Goal: Task Accomplishment & Management: Complete application form

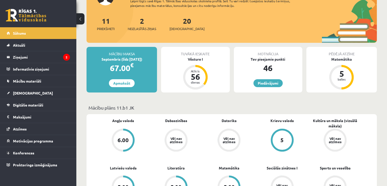
scroll to position [51, 0]
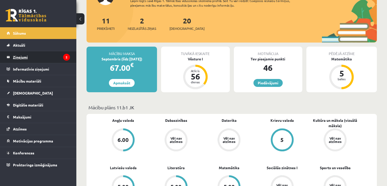
click at [43, 59] on legend "Ziņojumi 2" at bounding box center [41, 57] width 57 height 12
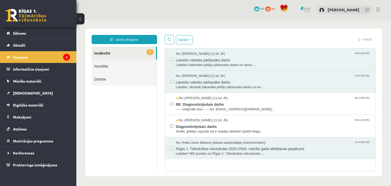
click at [115, 63] on link "Nosūtītie" at bounding box center [124, 66] width 65 height 13
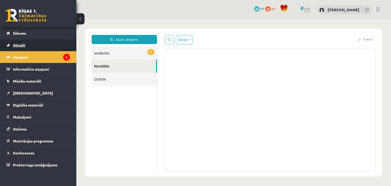
click at [34, 44] on link "Aktuāli" at bounding box center [38, 45] width 63 height 12
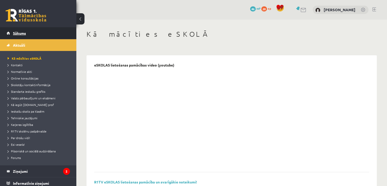
click at [39, 32] on link "Sākums" at bounding box center [38, 33] width 63 height 12
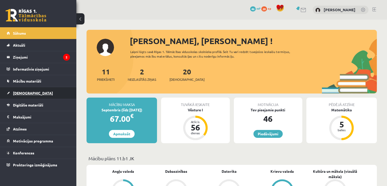
click at [49, 95] on link "[DEMOGRAPHIC_DATA]" at bounding box center [38, 93] width 63 height 12
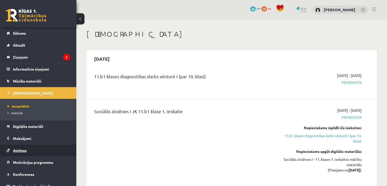
click at [31, 153] on link "Atzīmes" at bounding box center [38, 150] width 63 height 12
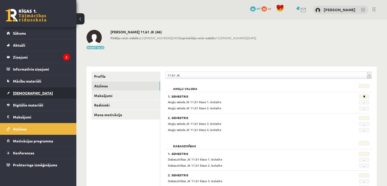
click at [54, 89] on link "[DEMOGRAPHIC_DATA]" at bounding box center [38, 93] width 63 height 12
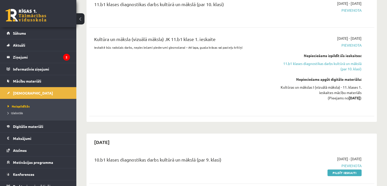
scroll to position [305, 0]
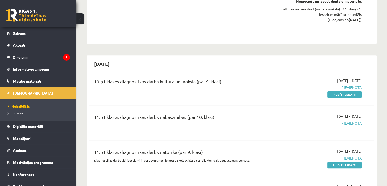
click at [344, 135] on div "11.b1 klases diagnostikas darbs dabaszinībās (par 10. klasi) 2025-10-16 - 2025-…" at bounding box center [231, 122] width 285 height 29
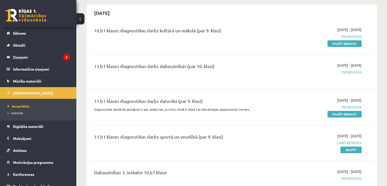
click at [299, 75] on div "2025-10-16 - 2025-10-31 Pievienota" at bounding box center [320, 72] width 92 height 18
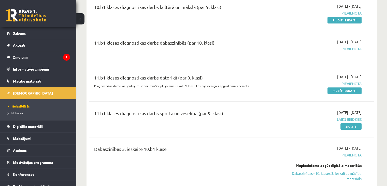
scroll to position [407, 0]
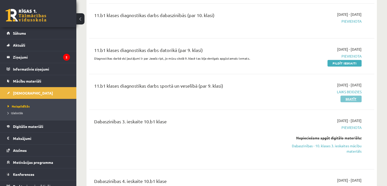
click at [347, 99] on link "Skatīt" at bounding box center [351, 98] width 21 height 7
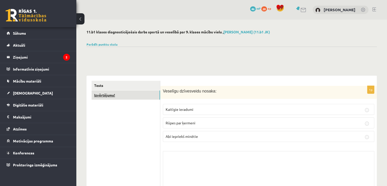
click at [119, 93] on link "Izvērtējums!" at bounding box center [126, 94] width 68 height 9
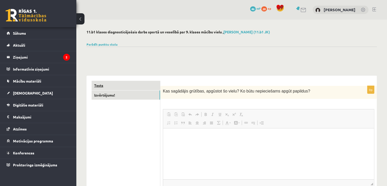
click at [122, 86] on link "Tests" at bounding box center [126, 85] width 68 height 9
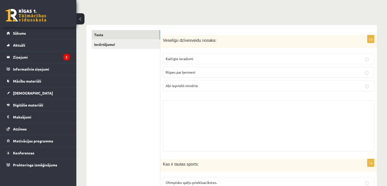
scroll to position [51, 0]
click at [252, 80] on label "Abi iepriekš minētie" at bounding box center [269, 85] width 212 height 11
click at [249, 67] on label "Rūpes par ķermeni" at bounding box center [269, 71] width 212 height 11
click at [248, 56] on p "Kaitīgie ieradumi" at bounding box center [269, 58] width 206 height 5
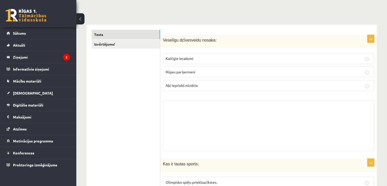
click at [248, 56] on p "Kaitīgie ieradumi" at bounding box center [269, 58] width 206 height 5
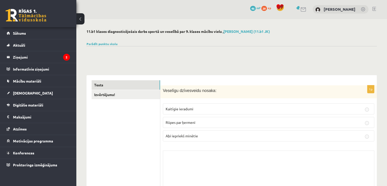
scroll to position [0, 0]
click at [375, 103] on div "1p Veselīgu dzīvesveidu nosaka: Kaitīgie ieradumi Rūpes par ķermeni Abi iepriek…" at bounding box center [268, 145] width 217 height 119
click at [357, 108] on p "Kaitīgie ieradumi" at bounding box center [269, 109] width 206 height 5
click at [359, 110] on p "Kaitīgie ieradumi" at bounding box center [269, 109] width 206 height 5
click at [338, 128] on label "Rūpes par ķermeni" at bounding box center [269, 122] width 212 height 11
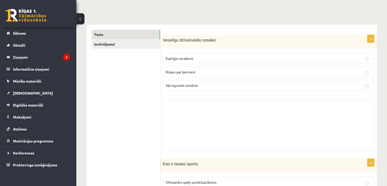
click at [234, 87] on p "Abi iepriekš minētie" at bounding box center [269, 85] width 206 height 5
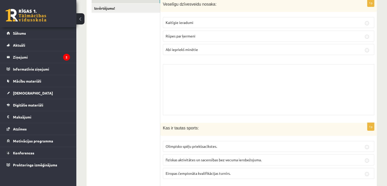
scroll to position [153, 0]
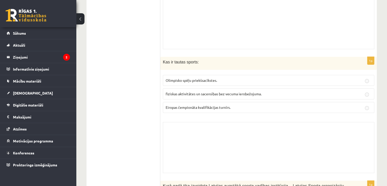
click at [272, 95] on p "fiziskas aktivitātes un sacensības bez vecuma ierobežojuma." at bounding box center [269, 93] width 206 height 5
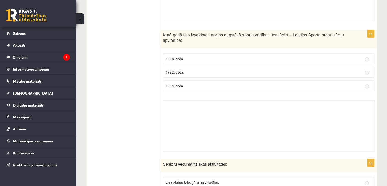
scroll to position [305, 0]
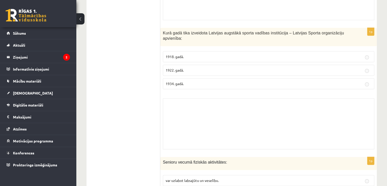
click at [253, 104] on div "Skolotāja pielikums" at bounding box center [269, 123] width 212 height 51
click at [252, 78] on label "1934. gadā." at bounding box center [269, 83] width 212 height 11
click at [231, 67] on p "1922. gadā." at bounding box center [269, 69] width 206 height 5
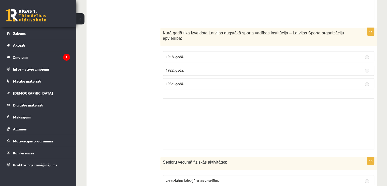
click at [212, 67] on p "1922. gadā." at bounding box center [269, 69] width 206 height 5
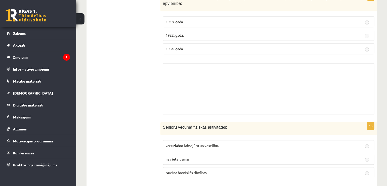
scroll to position [407, 0]
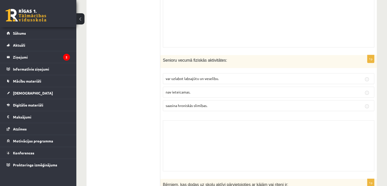
click at [224, 92] on fieldset "var uzlabot labsajūtu un veselību. nav ieteicamas. saasina hroniskās slimības." at bounding box center [269, 92] width 212 height 42
click at [224, 90] on label "nav ieteicamas." at bounding box center [269, 92] width 212 height 11
click at [224, 76] on p "var uzlabot labsajūtu un veselību." at bounding box center [269, 78] width 206 height 5
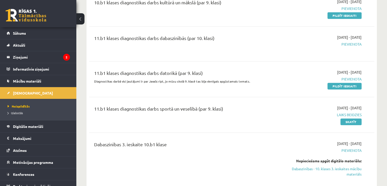
scroll to position [356, 0]
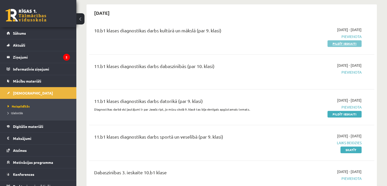
click at [347, 41] on link "Pildīt ieskaiti" at bounding box center [345, 43] width 34 height 7
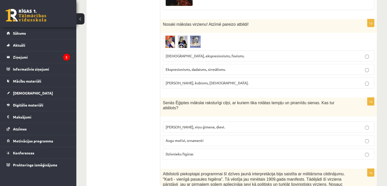
scroll to position [255, 0]
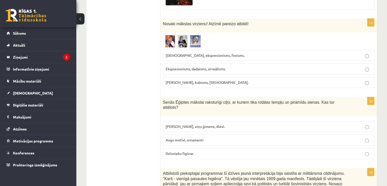
click at [192, 151] on span "Dzīvnieku figūras" at bounding box center [180, 153] width 28 height 5
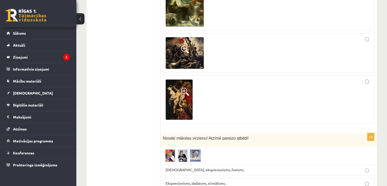
scroll to position [135, 0]
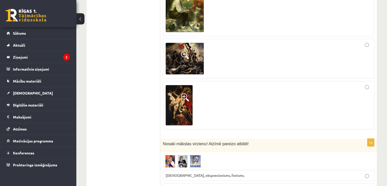
click at [171, 114] on img at bounding box center [179, 105] width 27 height 40
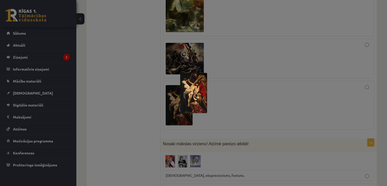
click at [280, 101] on div at bounding box center [193, 93] width 387 height 186
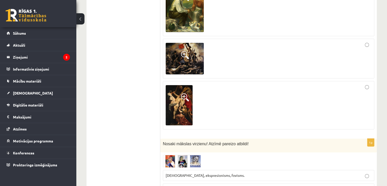
click at [363, 90] on div at bounding box center [269, 105] width 206 height 43
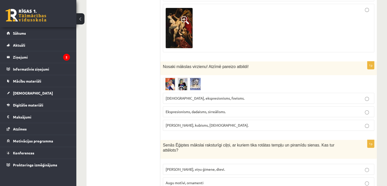
scroll to position [236, 0]
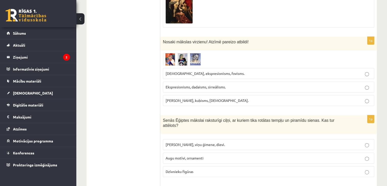
click at [193, 101] on span "Fovisms, kubisms, sirreālisms." at bounding box center [207, 100] width 83 height 5
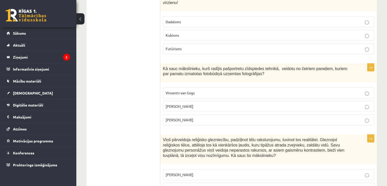
scroll to position [440, 0]
click at [191, 47] on p "Futūrisms" at bounding box center [269, 49] width 206 height 5
click at [205, 104] on p "Endijs Vorhols" at bounding box center [269, 106] width 206 height 5
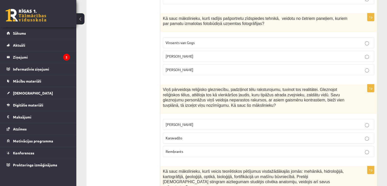
scroll to position [542, 0]
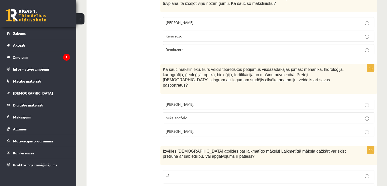
scroll to position [644, 0]
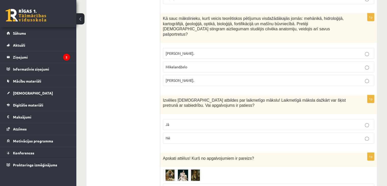
click at [181, 122] on p "Jā" at bounding box center [269, 124] width 206 height 5
click at [171, 122] on p "Jā" at bounding box center [269, 124] width 206 height 5
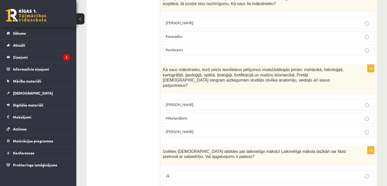
scroll to position [593, 0]
click at [186, 33] on p "Karavadžo" at bounding box center [269, 35] width 206 height 5
click at [188, 129] on span "[PERSON_NAME]." at bounding box center [180, 131] width 29 height 5
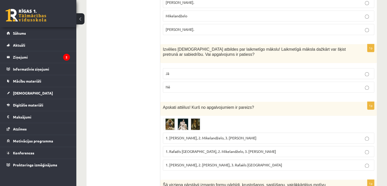
scroll to position [745, 0]
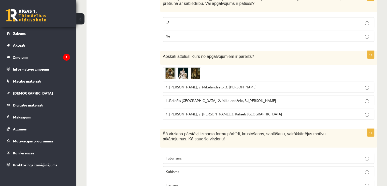
click at [162, 57] on div "1p Apskati attēlus! Kurš no apgalvojumiem ir pareizs? 1. Leonardo da Vinči, 2. …" at bounding box center [268, 87] width 217 height 73
click at [177, 67] on img at bounding box center [182, 73] width 38 height 12
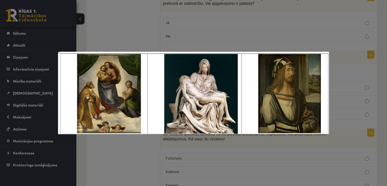
click at [129, 150] on div at bounding box center [193, 93] width 387 height 186
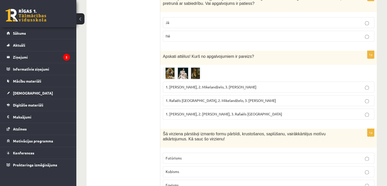
click at [175, 67] on img at bounding box center [182, 73] width 38 height 12
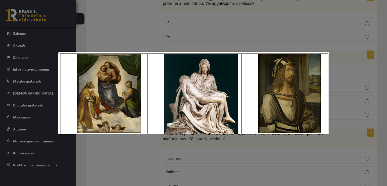
click at [142, 44] on div at bounding box center [193, 93] width 387 height 186
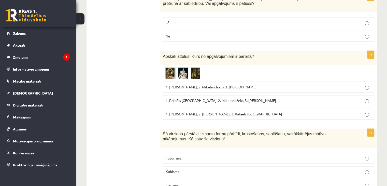
click at [177, 81] on label "1. [PERSON_NAME], 2. Mikelandželo, 3. [PERSON_NAME]" at bounding box center [269, 86] width 212 height 11
click at [177, 85] on span "1. [PERSON_NAME], 2. Mikelandželo, 3. [PERSON_NAME]" at bounding box center [211, 87] width 91 height 5
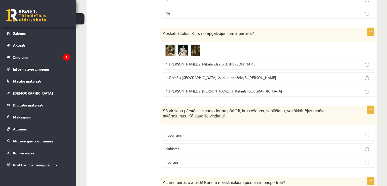
scroll to position [796, 0]
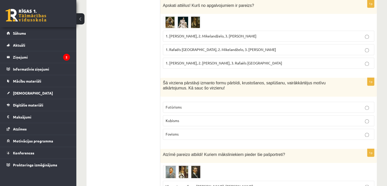
click at [198, 104] on p "Futūrisms" at bounding box center [269, 106] width 206 height 5
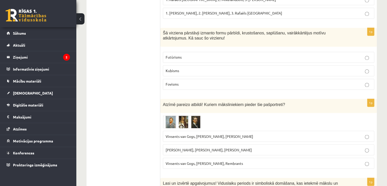
scroll to position [847, 0]
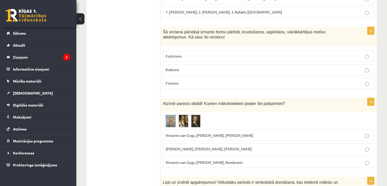
click at [185, 114] on img at bounding box center [182, 120] width 38 height 13
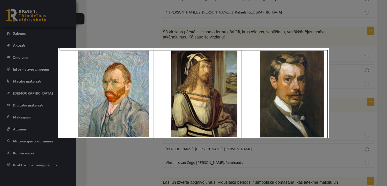
click at [343, 62] on div at bounding box center [193, 93] width 387 height 186
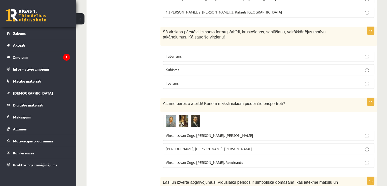
click at [192, 130] on label "Vinsents van Gogs, [PERSON_NAME], [PERSON_NAME]" at bounding box center [269, 135] width 212 height 11
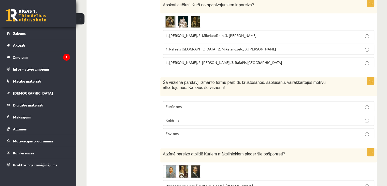
scroll to position [796, 0]
click at [201, 47] on p "1. Rafaēls [GEOGRAPHIC_DATA], 2. Mikelandželo, 3. [PERSON_NAME]" at bounding box center [269, 49] width 206 height 5
click at [206, 47] on p "1. Rafaēls [GEOGRAPHIC_DATA], 2. Mikelandželo, 3. [PERSON_NAME]" at bounding box center [269, 49] width 206 height 5
click at [221, 31] on label "1. [PERSON_NAME], 2. Mikelandželo, 3. [PERSON_NAME]" at bounding box center [269, 36] width 212 height 11
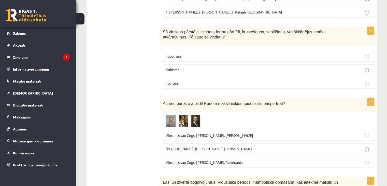
click at [197, 67] on p "Kubisms" at bounding box center [269, 69] width 206 height 5
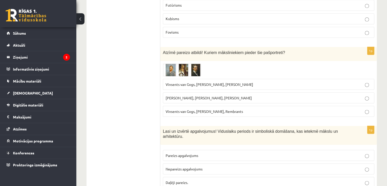
click at [194, 63] on img at bounding box center [182, 69] width 38 height 13
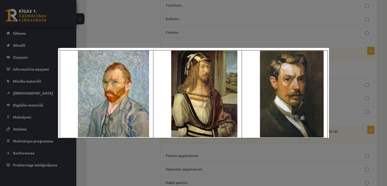
click at [329, 79] on div at bounding box center [193, 93] width 387 height 186
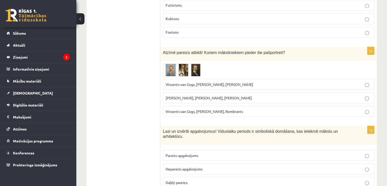
click at [245, 82] on span "Vinsents van Gogs, [PERSON_NAME], [PERSON_NAME]" at bounding box center [210, 84] width 88 height 5
click at [188, 63] on img at bounding box center [182, 69] width 38 height 13
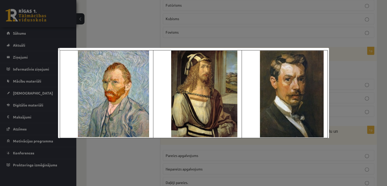
click at [145, 154] on div at bounding box center [193, 93] width 387 height 186
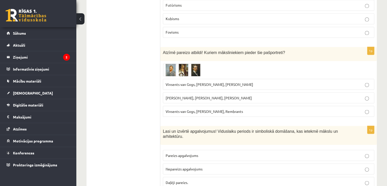
click at [189, 63] on img at bounding box center [182, 69] width 38 height 13
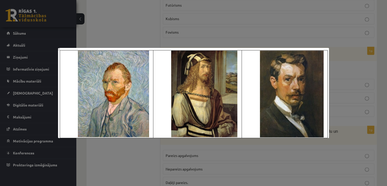
click at [136, 30] on div at bounding box center [193, 93] width 387 height 186
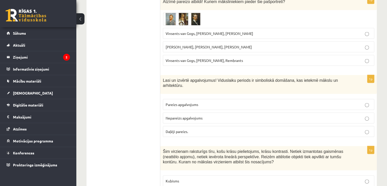
scroll to position [1000, 0]
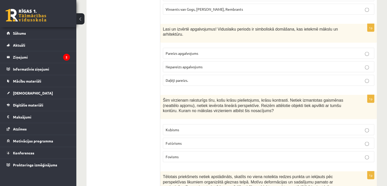
click at [215, 51] on p "Pareizs apgalvojums" at bounding box center [269, 53] width 206 height 5
click at [185, 45] on fieldset "Pareizs apgalvojums Nepareizs apgalvojums Daļēji pareizs." at bounding box center [269, 66] width 212 height 42
click at [195, 51] on span "Pareizs apgalvojums" at bounding box center [182, 53] width 33 height 5
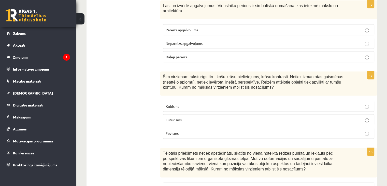
scroll to position [1051, 0]
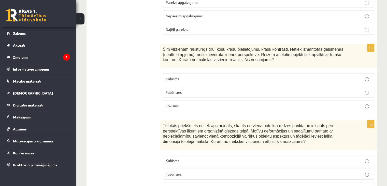
click at [185, 90] on p "Futūrisms" at bounding box center [269, 92] width 206 height 5
click at [184, 103] on p "Fovisms" at bounding box center [269, 105] width 206 height 5
click at [172, 155] on label "Kubisms" at bounding box center [269, 160] width 212 height 11
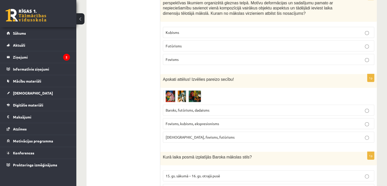
scroll to position [1204, 0]
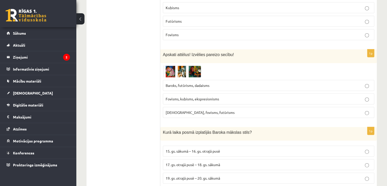
click at [171, 66] on img at bounding box center [182, 72] width 38 height 12
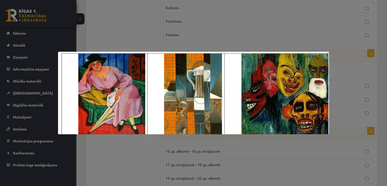
click at [140, 155] on div at bounding box center [193, 93] width 387 height 186
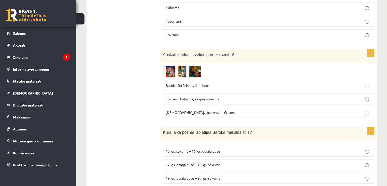
click at [186, 96] on span "Fovisms, kubisms, ekspresionisms" at bounding box center [192, 98] width 53 height 5
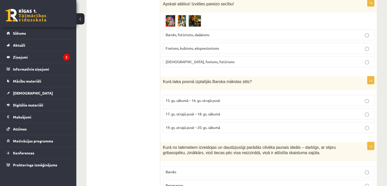
scroll to position [1255, 0]
click at [197, 111] on span "17. gs. otrajā pusē – 18. gs. sākumā" at bounding box center [193, 113] width 54 height 5
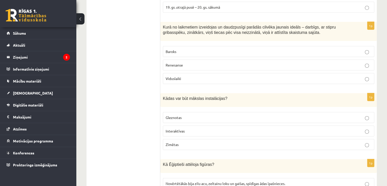
scroll to position [1356, 0]
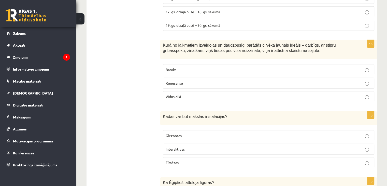
click at [174, 146] on p "Interaktīvas" at bounding box center [269, 148] width 206 height 5
click at [198, 78] on label "Renesanse" at bounding box center [269, 83] width 212 height 11
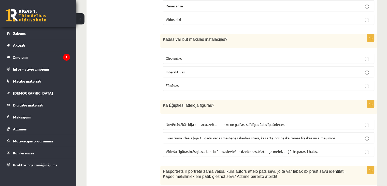
scroll to position [1458, 0]
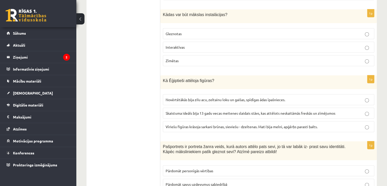
click at [252, 97] on span "Novērtētākās bija zilu acu, zeltainu loku un gaišas, spīdīgas ādas īpašnieces." at bounding box center [226, 99] width 120 height 5
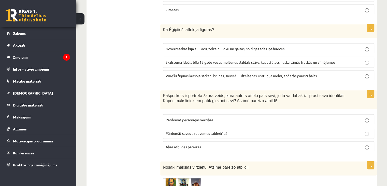
scroll to position [1560, 0]
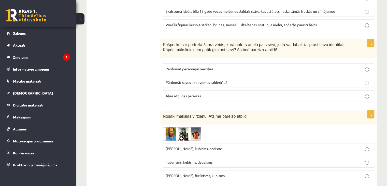
click at [191, 93] on p "Abas atbildes pareizas." at bounding box center [269, 95] width 206 height 5
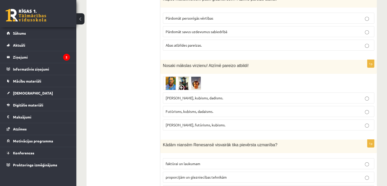
scroll to position [1611, 0]
click at [181, 76] on img at bounding box center [182, 82] width 38 height 13
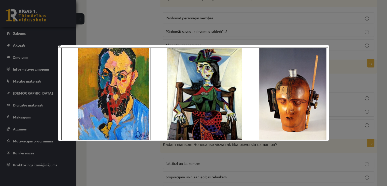
click at [134, 25] on div at bounding box center [193, 93] width 387 height 186
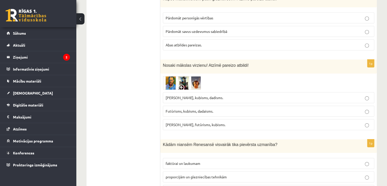
click at [184, 122] on span "[PERSON_NAME], futūrisms, kubisms." at bounding box center [196, 124] width 60 height 5
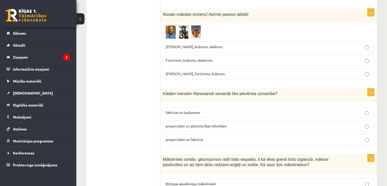
click at [198, 123] on span "proporcijām un glezniecības tehnikām" at bounding box center [196, 125] width 61 height 5
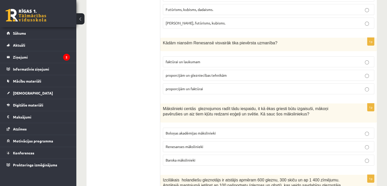
scroll to position [1713, 0]
click at [184, 144] on span "Renesanses mākslinieki" at bounding box center [185, 146] width 38 height 5
click at [189, 144] on span "Renesanses mākslinieki" at bounding box center [185, 146] width 38 height 5
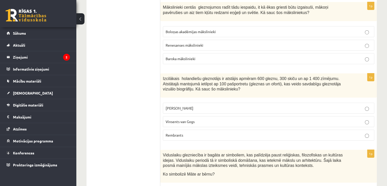
scroll to position [1814, 0]
click at [199, 118] on p "Vinsents van Gogs" at bounding box center [269, 120] width 206 height 5
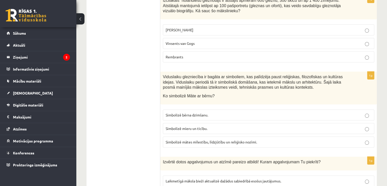
scroll to position [1916, 0]
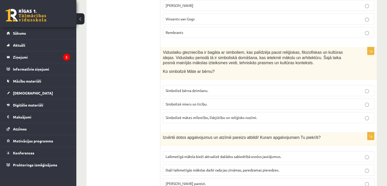
click at [207, 115] on span "Simbolizē mātes mīlestību, līdzjūtību un reliģisko nozīmi." at bounding box center [211, 117] width 91 height 5
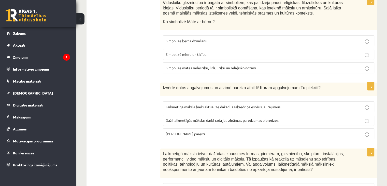
scroll to position [1967, 0]
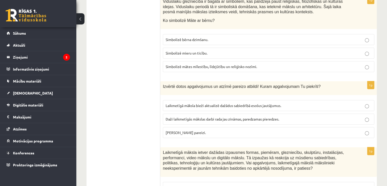
click at [185, 130] on span "[PERSON_NAME] pareizi." at bounding box center [186, 132] width 40 height 5
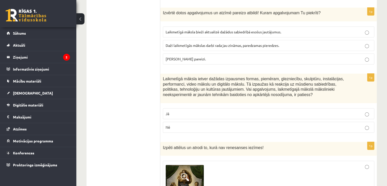
scroll to position [2069, 0]
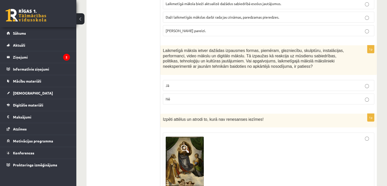
click at [201, 96] on p "Nē" at bounding box center [269, 98] width 206 height 5
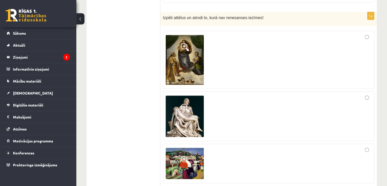
scroll to position [2171, 0]
click at [179, 147] on img at bounding box center [185, 162] width 38 height 31
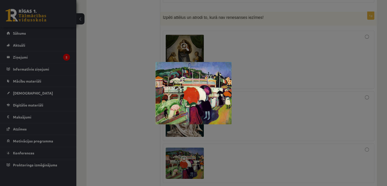
click at [177, 134] on div at bounding box center [193, 93] width 387 height 186
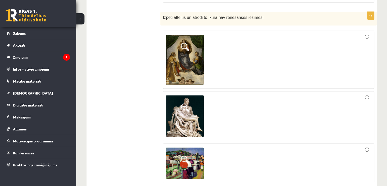
click at [319, 146] on div at bounding box center [269, 163] width 206 height 34
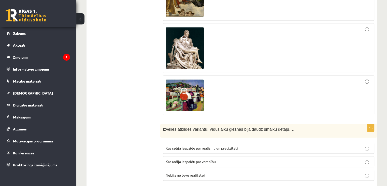
scroll to position [2273, 0]
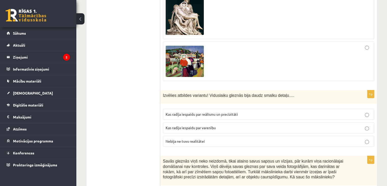
click at [206, 112] on span "Kas radīja iespaidu par reālismu un precizitāti" at bounding box center [202, 114] width 72 height 5
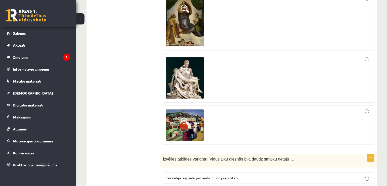
scroll to position [2303, 0]
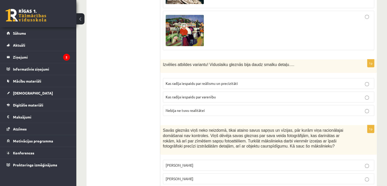
click at [213, 176] on p "[PERSON_NAME]" at bounding box center [269, 178] width 206 height 5
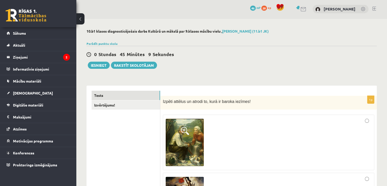
scroll to position [0, 0]
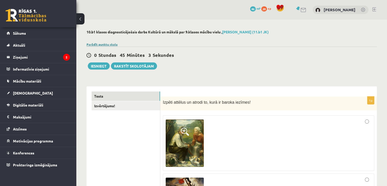
click at [101, 44] on link "Parādīt punktu skalu" at bounding box center [102, 44] width 31 height 4
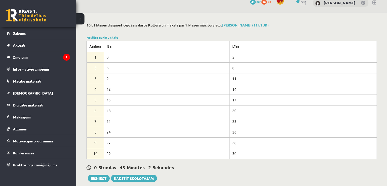
scroll to position [51, 0]
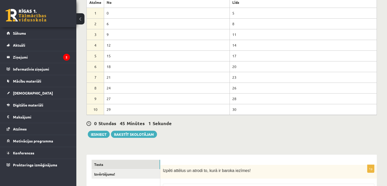
click at [228, 132] on div "0 Stundas 45 Minūtes 1 Sekunde Ieskaite saglabāta! Iesniegt Rakstīt skolotājam" at bounding box center [232, 126] width 290 height 23
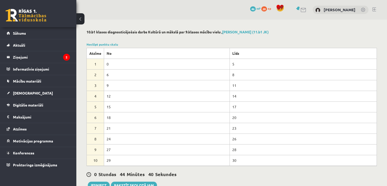
scroll to position [102, 0]
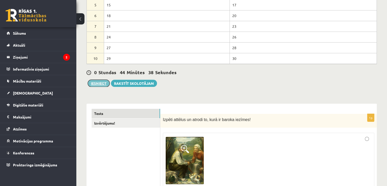
click at [95, 81] on button "Iesniegt" at bounding box center [99, 83] width 22 height 7
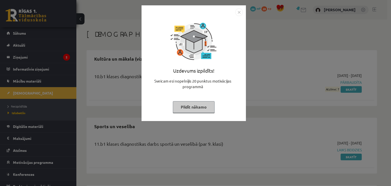
click at [237, 15] on img "Close" at bounding box center [239, 12] width 8 height 8
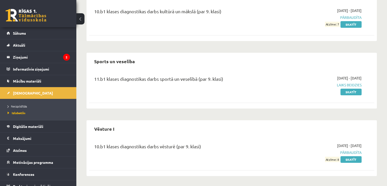
scroll to position [14, 0]
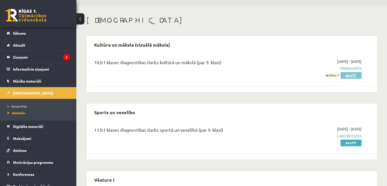
click at [354, 77] on link "Skatīt" at bounding box center [351, 75] width 21 height 7
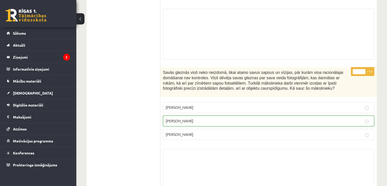
scroll to position [4050, 0]
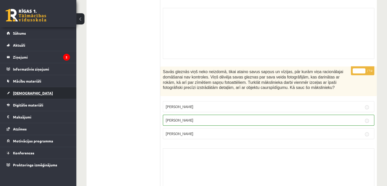
click at [34, 95] on link "[DEMOGRAPHIC_DATA]" at bounding box center [38, 93] width 63 height 12
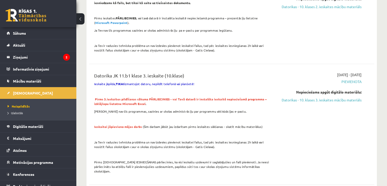
scroll to position [863, 0]
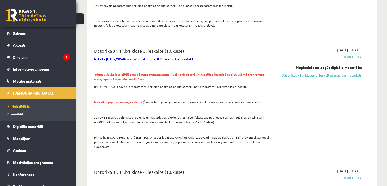
click at [21, 112] on span "Izlabotās" at bounding box center [15, 113] width 15 height 4
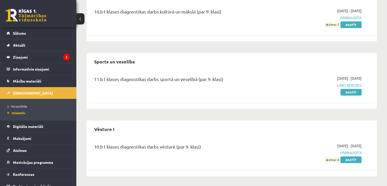
scroll to position [65, 0]
click at [19, 93] on span "[DEMOGRAPHIC_DATA]" at bounding box center [33, 93] width 40 height 5
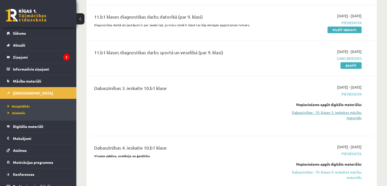
scroll to position [407, 0]
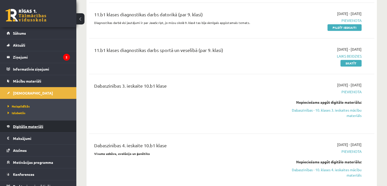
click at [38, 126] on span "Digitālie materiāli" at bounding box center [28, 126] width 30 height 5
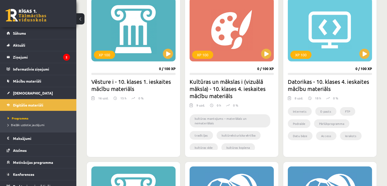
scroll to position [153, 0]
